Goal: Find specific page/section: Find specific page/section

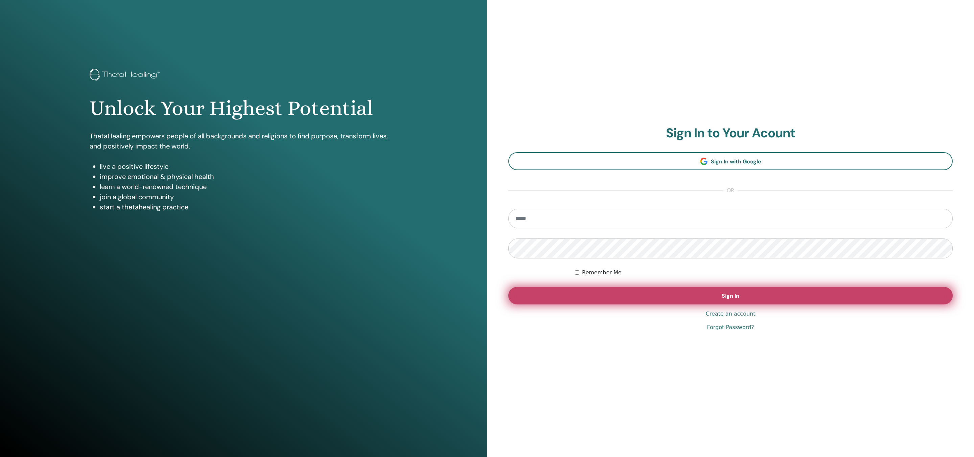
type input "**********"
click at [769, 296] on button "Sign In" at bounding box center [730, 296] width 444 height 18
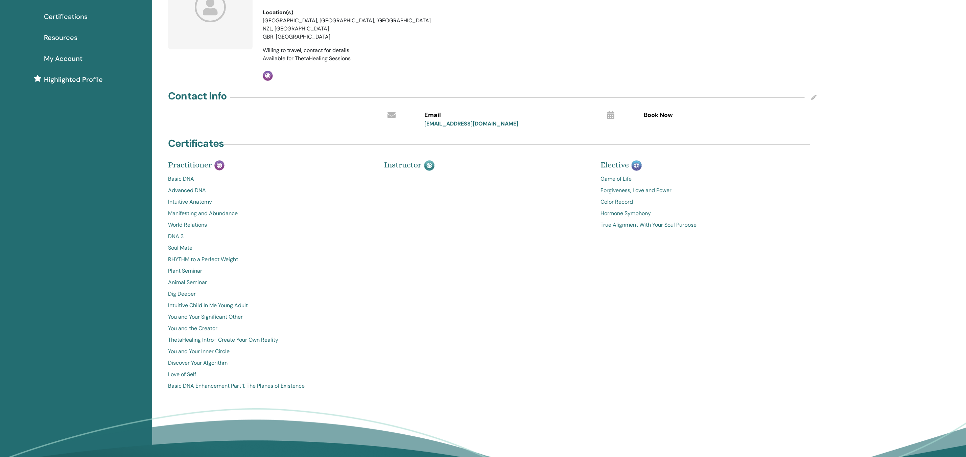
scroll to position [79, 0]
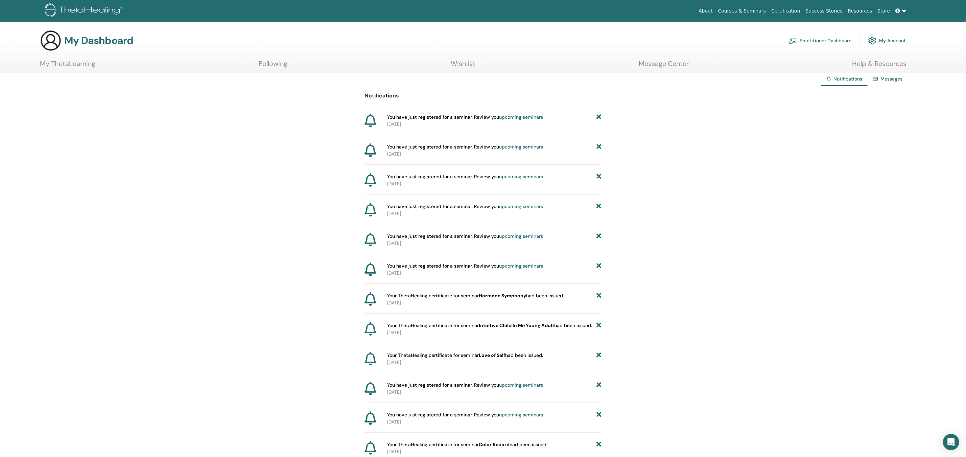
click at [889, 78] on link "Messages" at bounding box center [892, 79] width 22 height 6
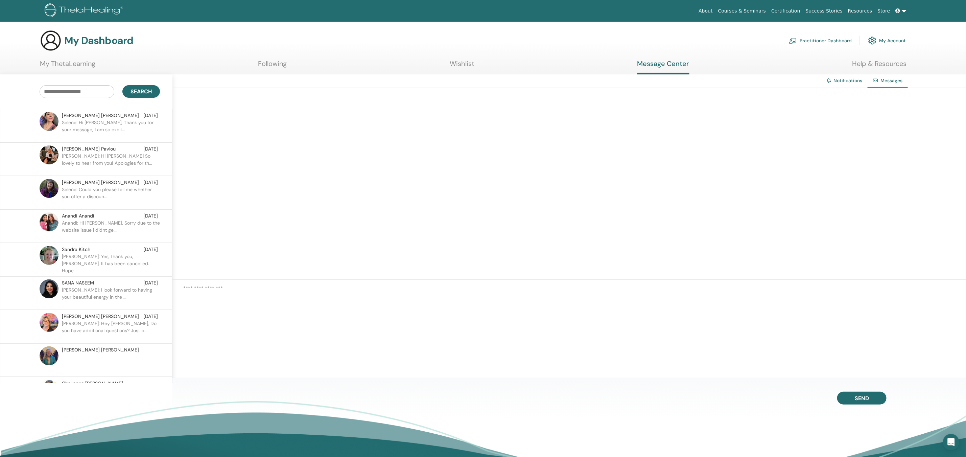
click at [817, 42] on link "Practitioner Dashboard" at bounding box center [820, 40] width 63 height 15
click at [812, 39] on link "Practitioner Dashboard" at bounding box center [820, 40] width 63 height 15
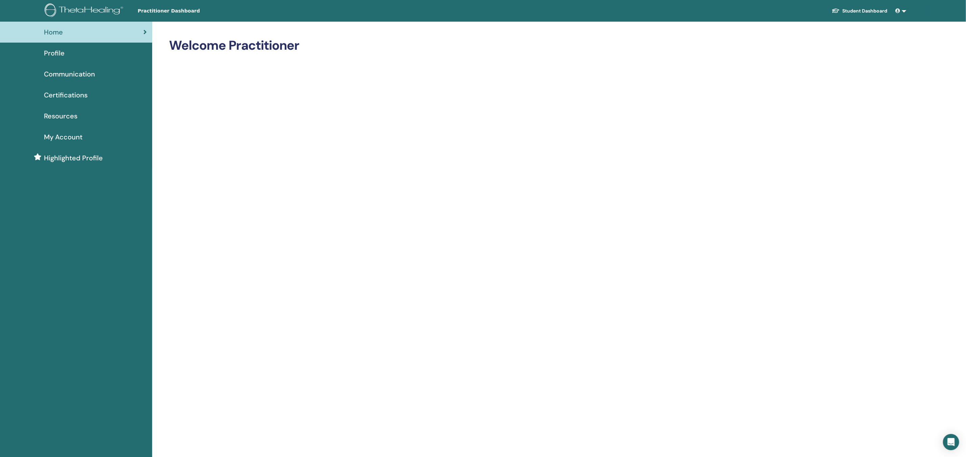
click at [59, 54] on span "Profile" at bounding box center [54, 53] width 21 height 10
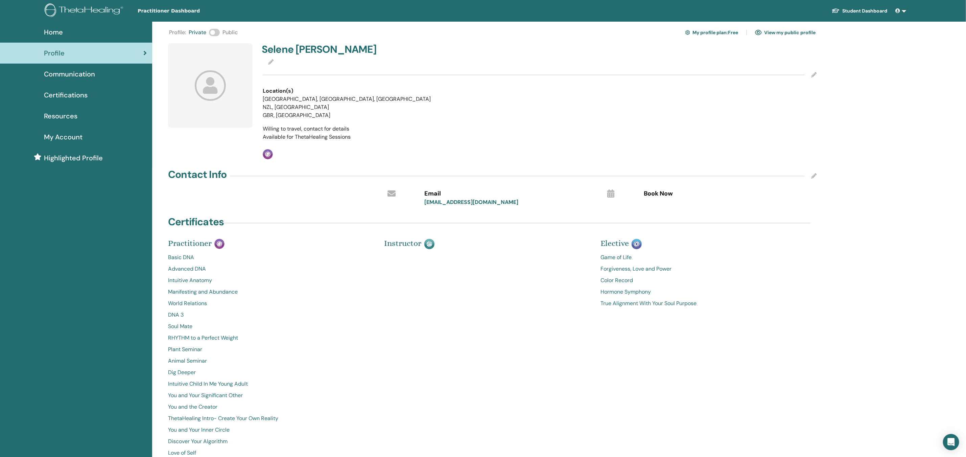
click at [188, 336] on link "RHYTHM to a Perfect Weight" at bounding box center [271, 338] width 206 height 8
click at [65, 6] on img at bounding box center [85, 10] width 81 height 15
